Goal: Find specific page/section: Find specific page/section

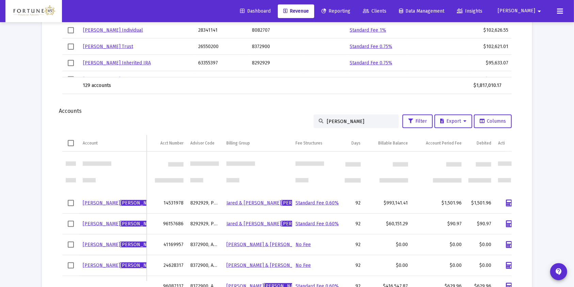
scroll to position [57, 0]
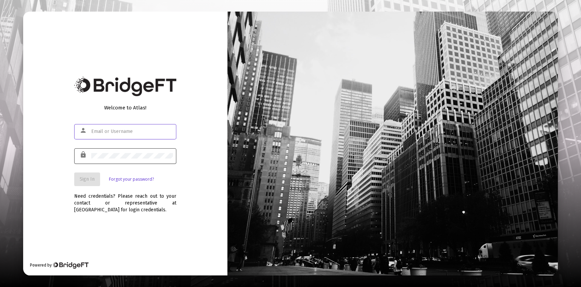
type input "jesse@fortune45.com"
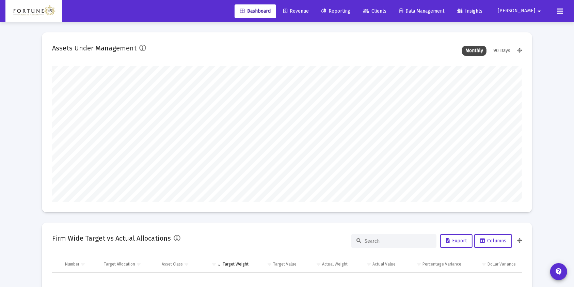
scroll to position [136, 253]
type input "2025-09-29"
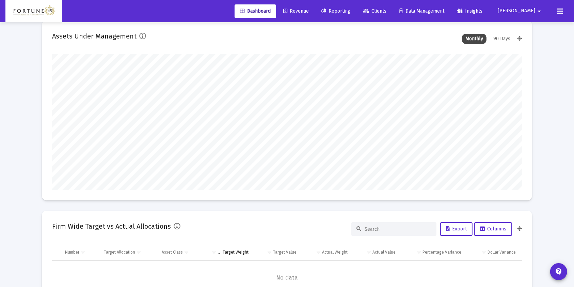
scroll to position [0, 0]
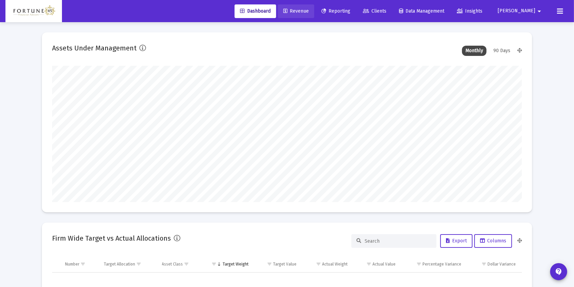
click at [309, 10] on span "Revenue" at bounding box center [296, 11] width 26 height 6
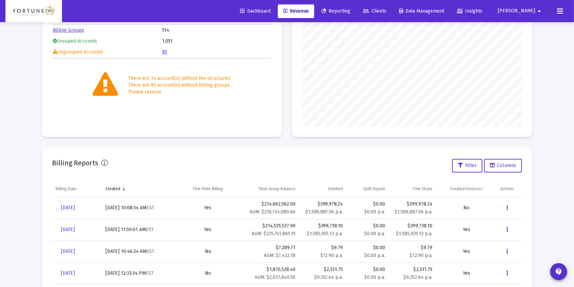
scroll to position [166, 0]
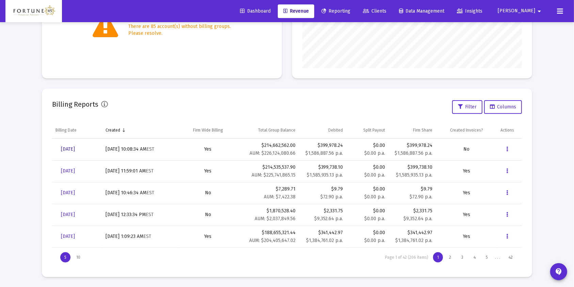
click at [75, 150] on span "[DATE]" at bounding box center [68, 149] width 14 height 6
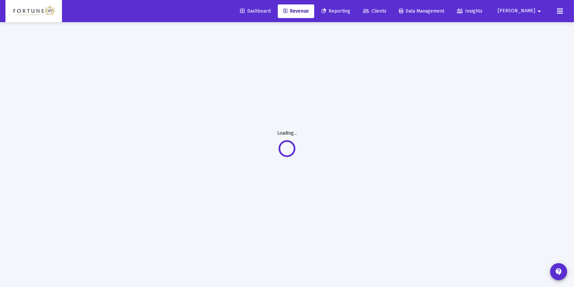
scroll to position [22, 0]
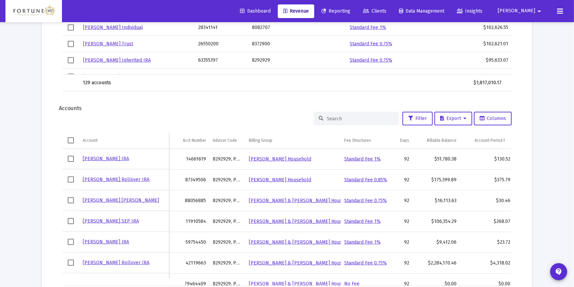
scroll to position [840, 0]
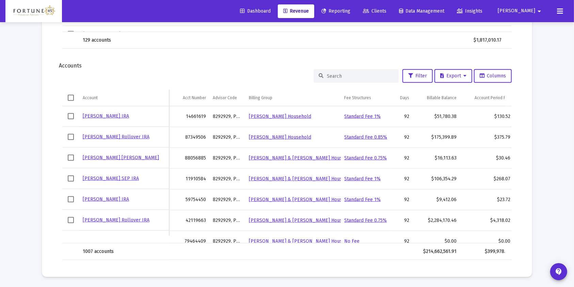
click at [359, 73] on input at bounding box center [360, 76] width 67 height 6
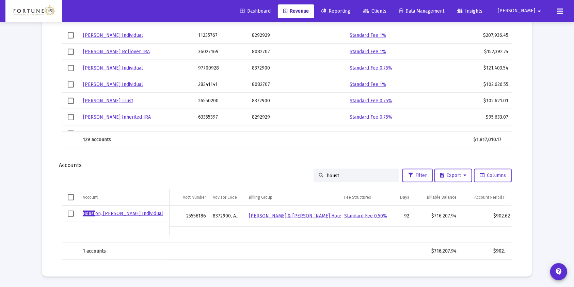
scroll to position [731, 0]
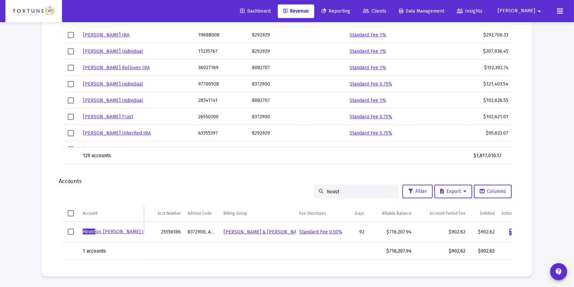
click at [332, 189] on input "houst" at bounding box center [360, 192] width 67 height 6
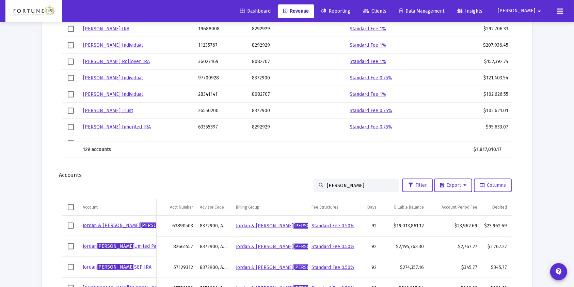
click at [346, 186] on input "earls" at bounding box center [360, 185] width 67 height 6
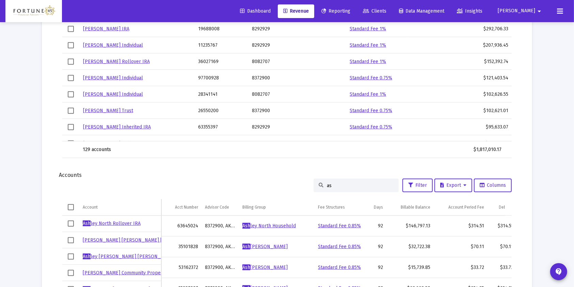
type input "a"
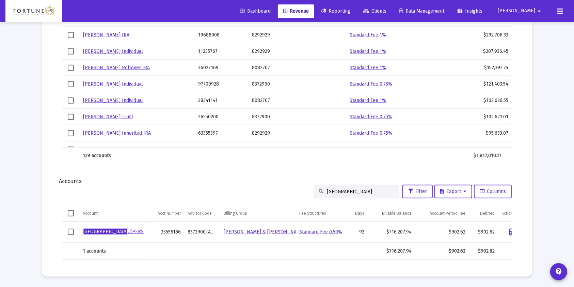
type input "houston"
